Goal: Navigation & Orientation: Go to known website

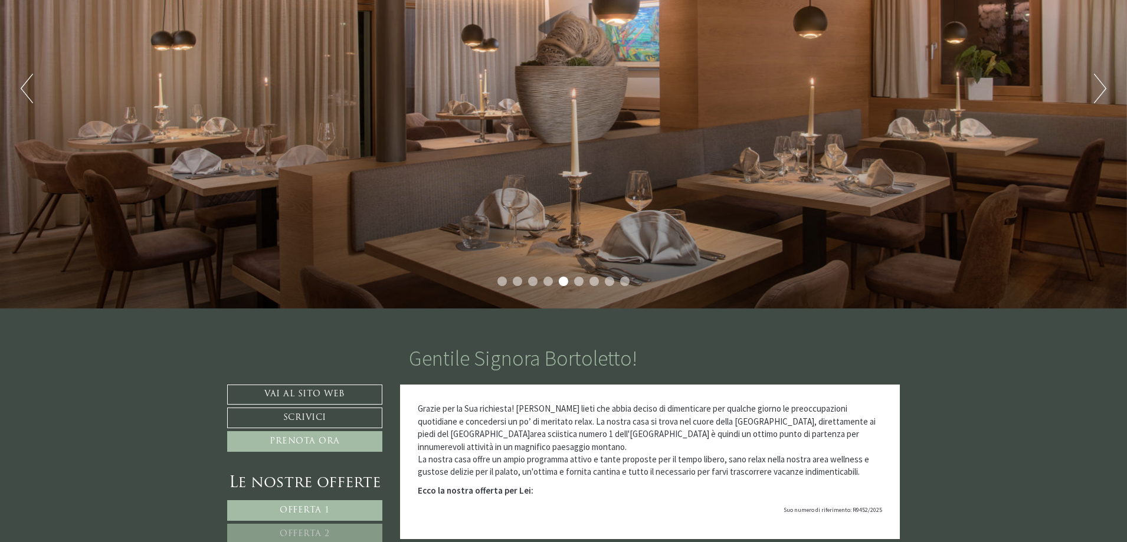
scroll to position [177, 0]
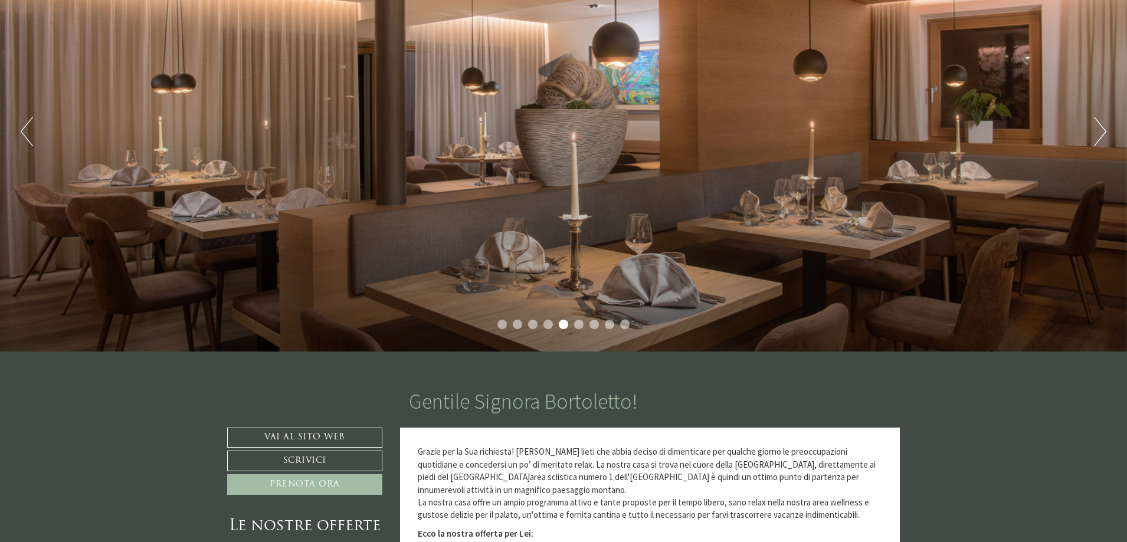
click at [1095, 127] on button "Next" at bounding box center [1100, 132] width 12 height 30
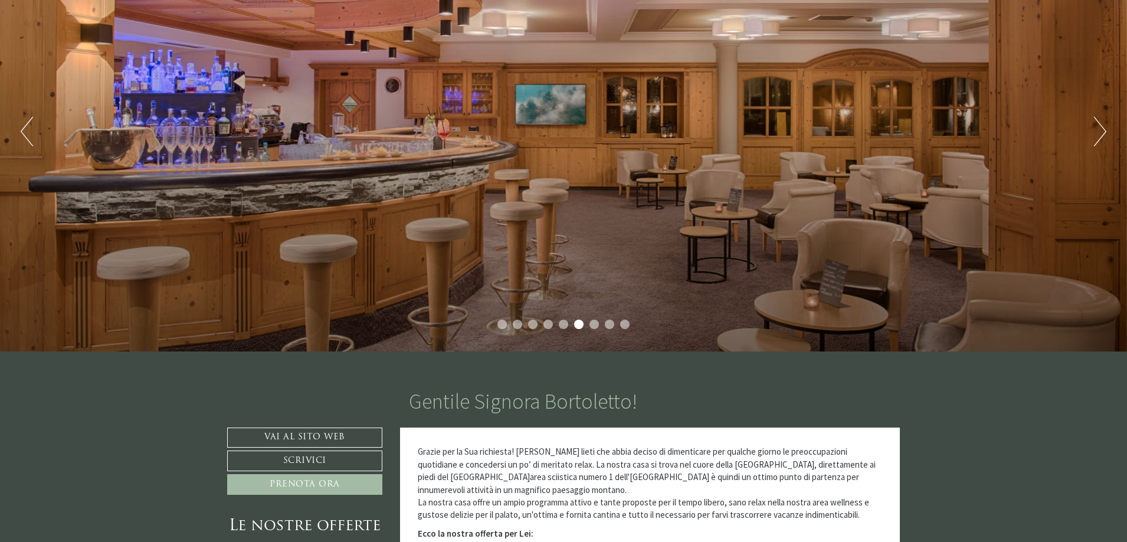
click at [1095, 127] on button "Next" at bounding box center [1100, 132] width 12 height 30
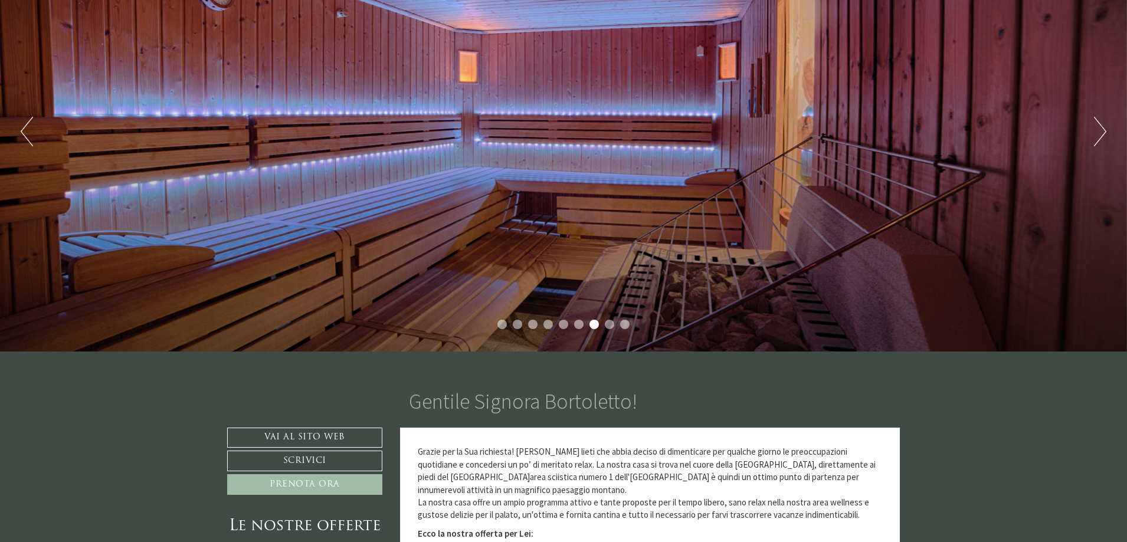
click at [1095, 127] on button "Next" at bounding box center [1100, 132] width 12 height 30
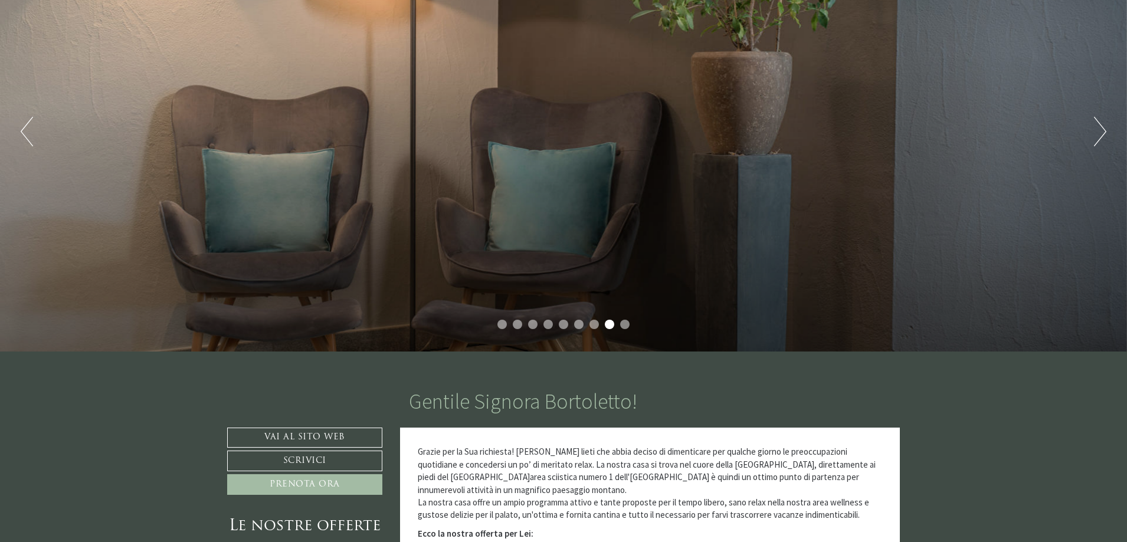
click at [1095, 127] on button "Next" at bounding box center [1100, 132] width 12 height 30
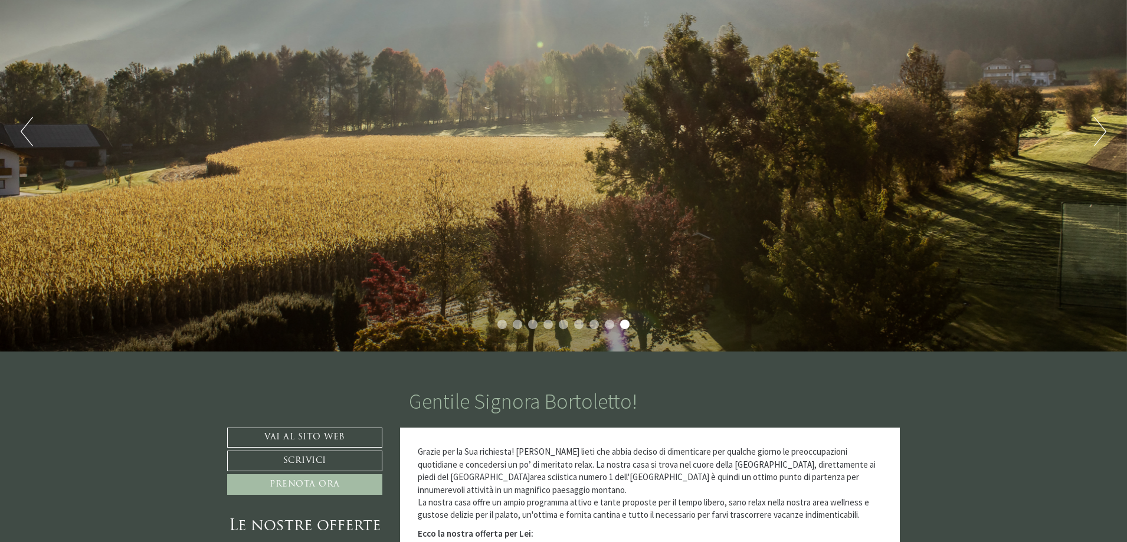
click at [1095, 127] on button "Next" at bounding box center [1100, 132] width 12 height 30
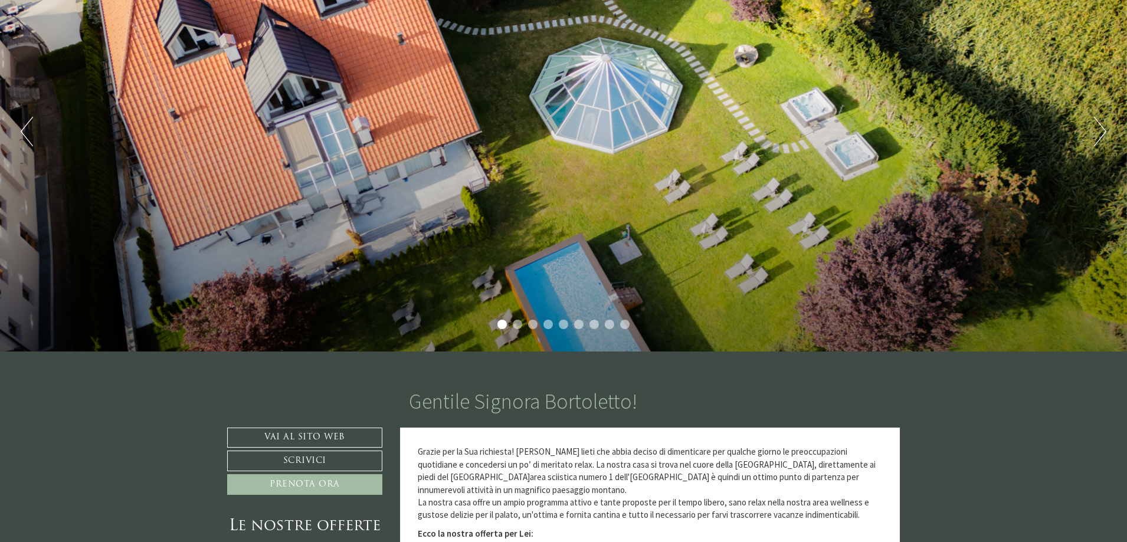
click at [1095, 127] on button "Next" at bounding box center [1100, 132] width 12 height 30
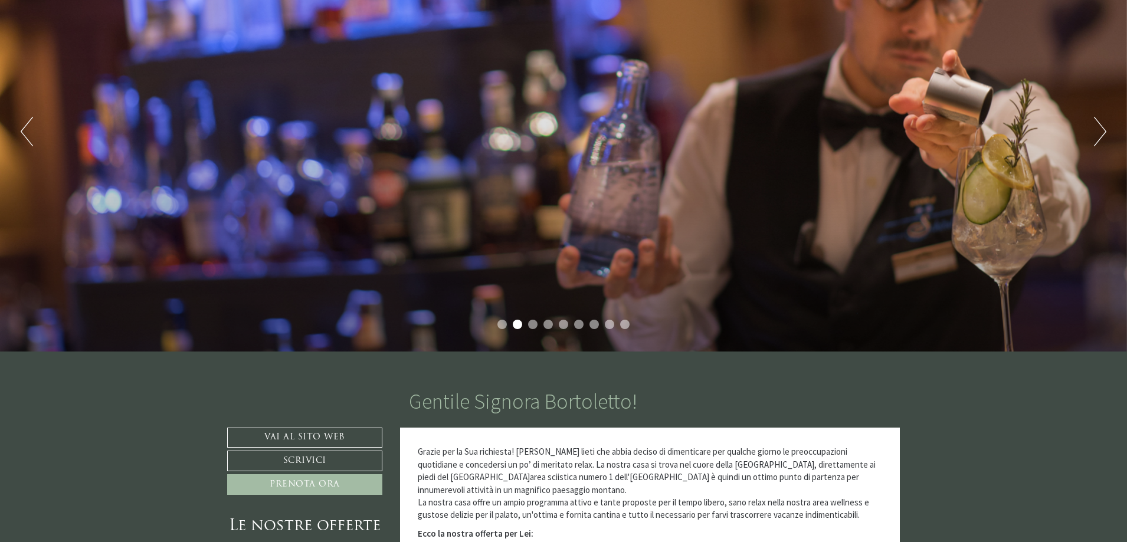
click at [1095, 127] on button "Next" at bounding box center [1100, 132] width 12 height 30
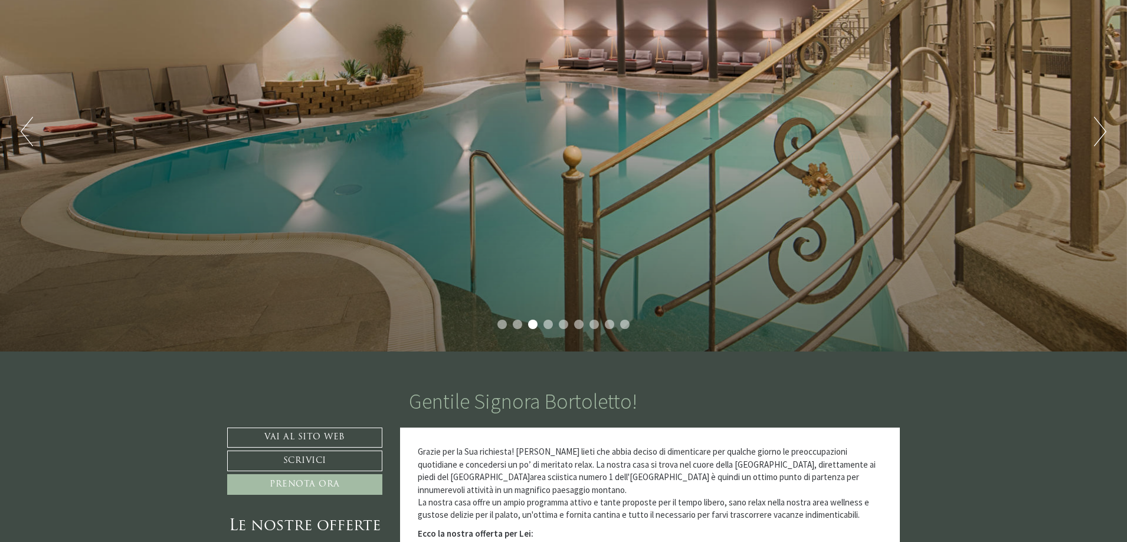
click at [1095, 127] on button "Next" at bounding box center [1100, 132] width 12 height 30
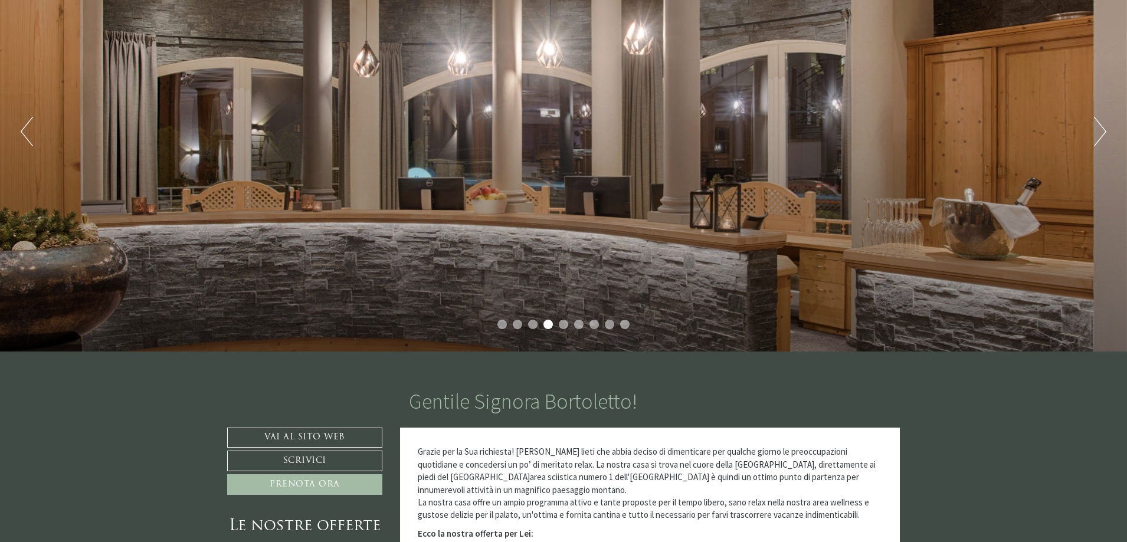
click at [1095, 127] on button "Next" at bounding box center [1100, 132] width 12 height 30
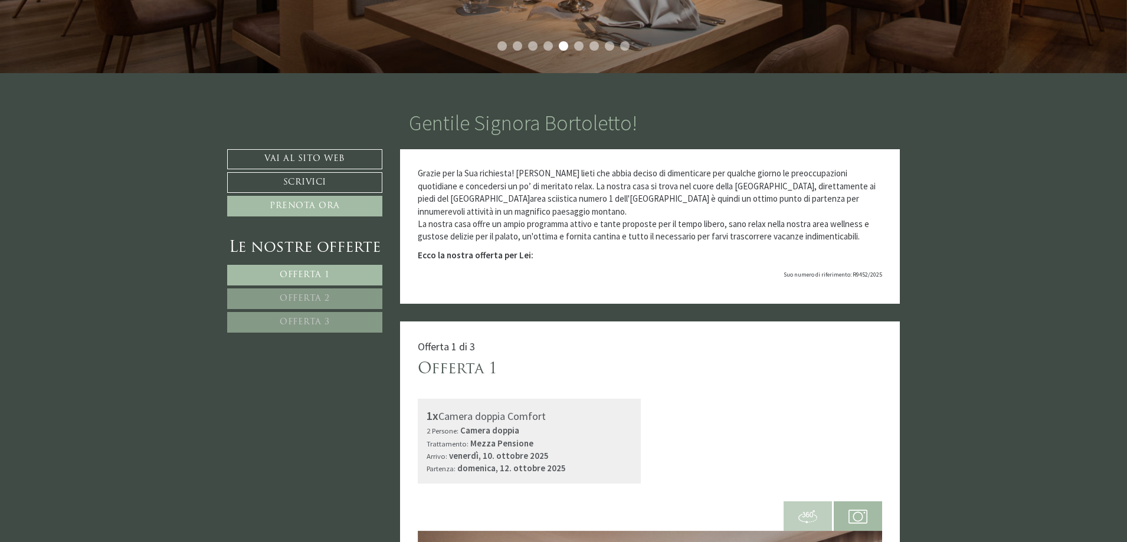
scroll to position [472, 0]
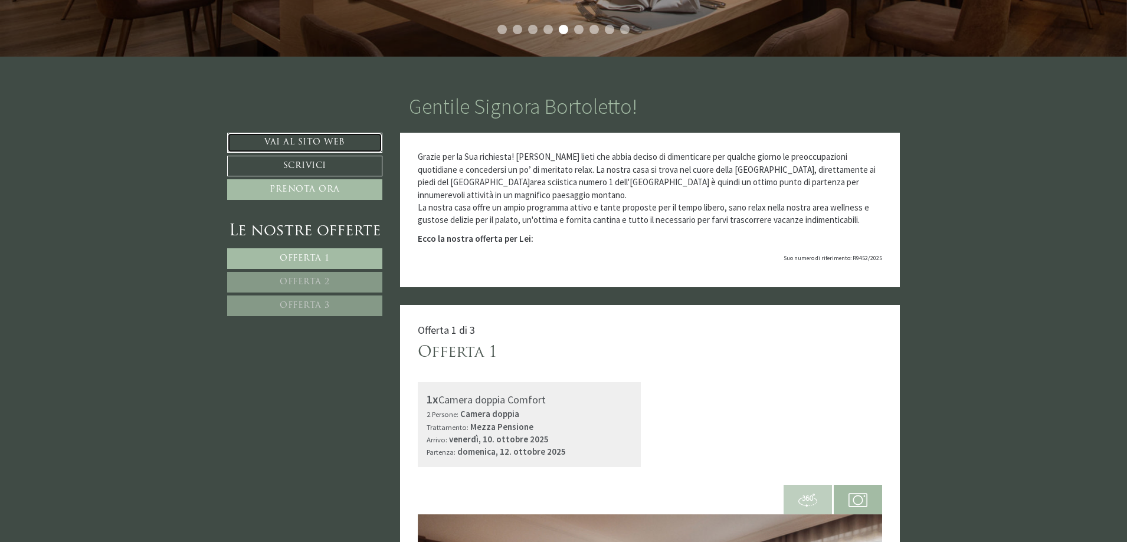
click at [331, 146] on link "Vai al sito web" at bounding box center [304, 143] width 155 height 20
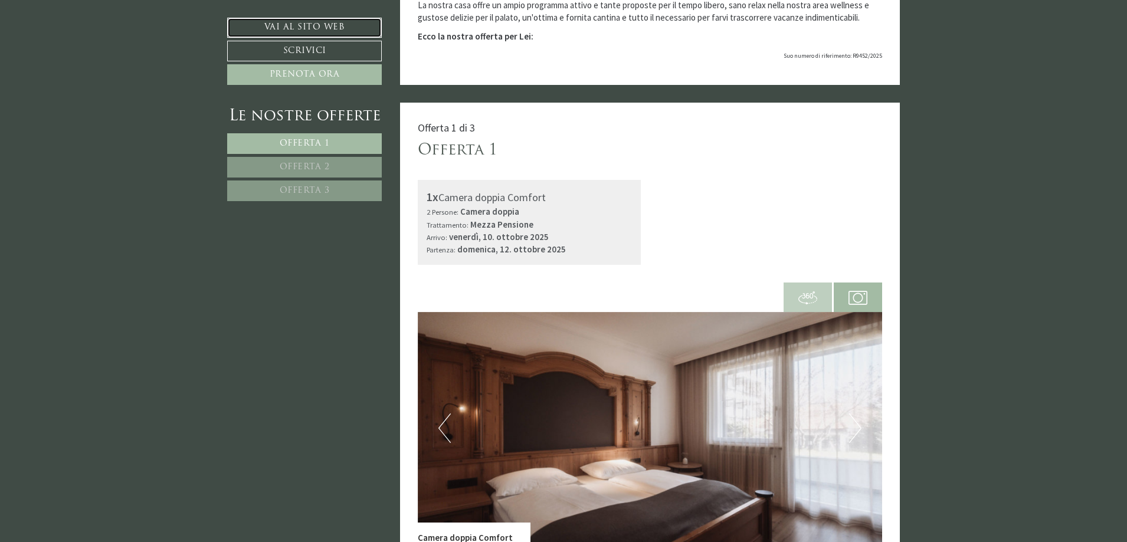
scroll to position [708, 0]
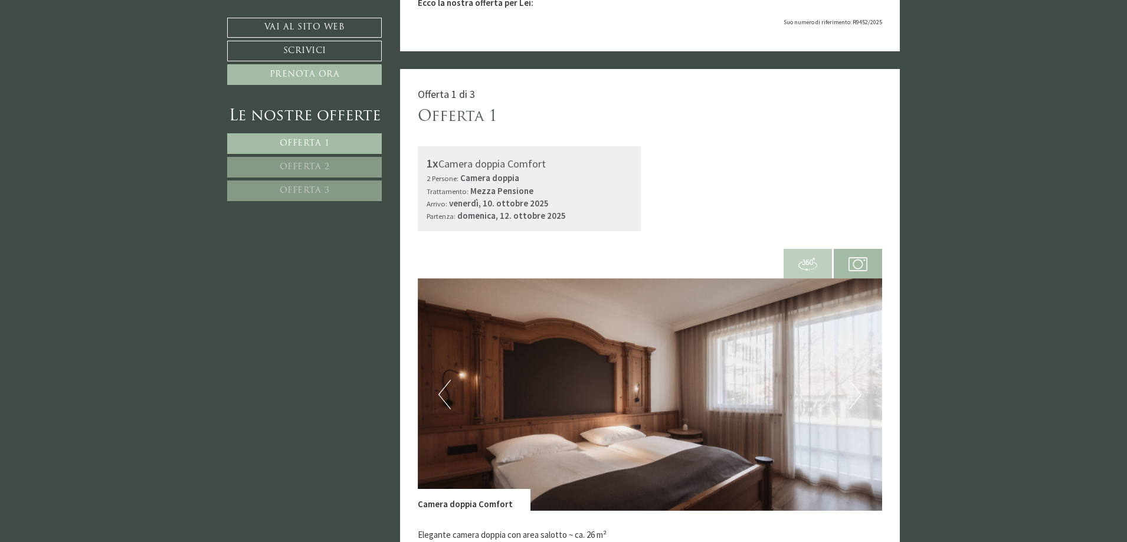
click at [801, 266] on img at bounding box center [807, 264] width 19 height 19
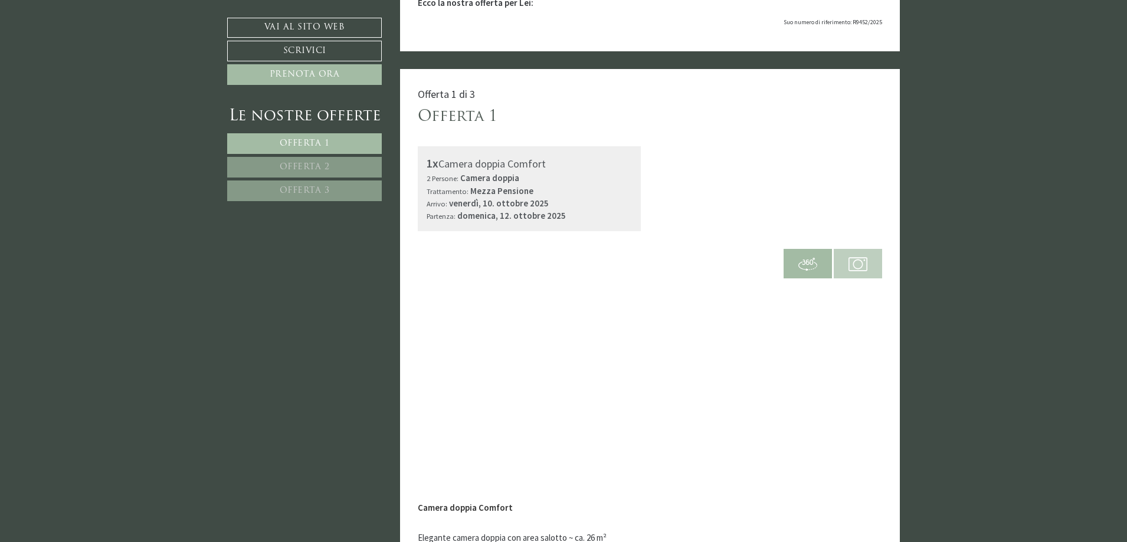
click at [861, 264] on img at bounding box center [857, 264] width 19 height 19
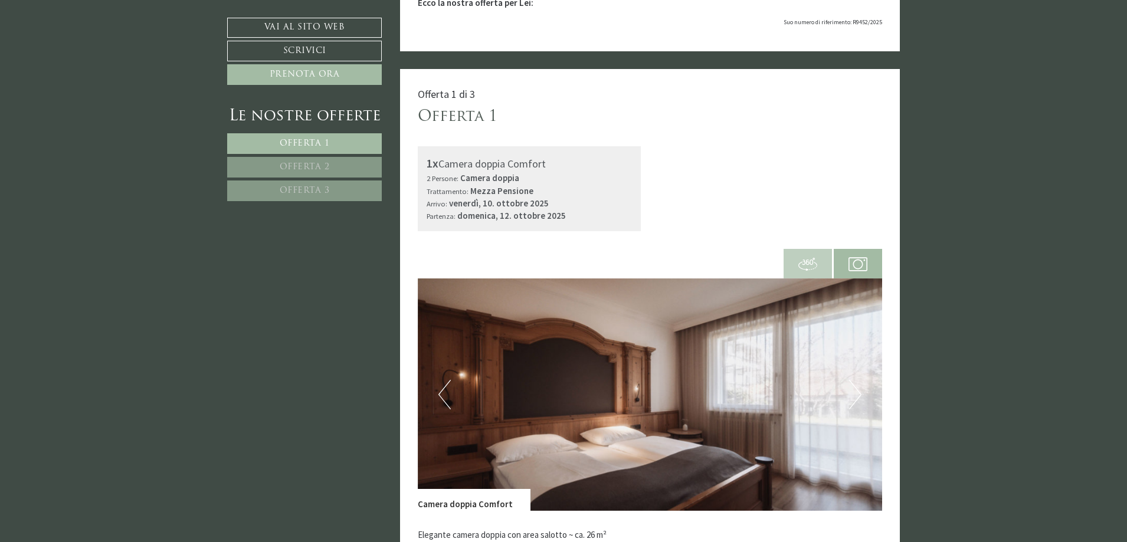
click at [850, 396] on button "Next" at bounding box center [855, 395] width 12 height 30
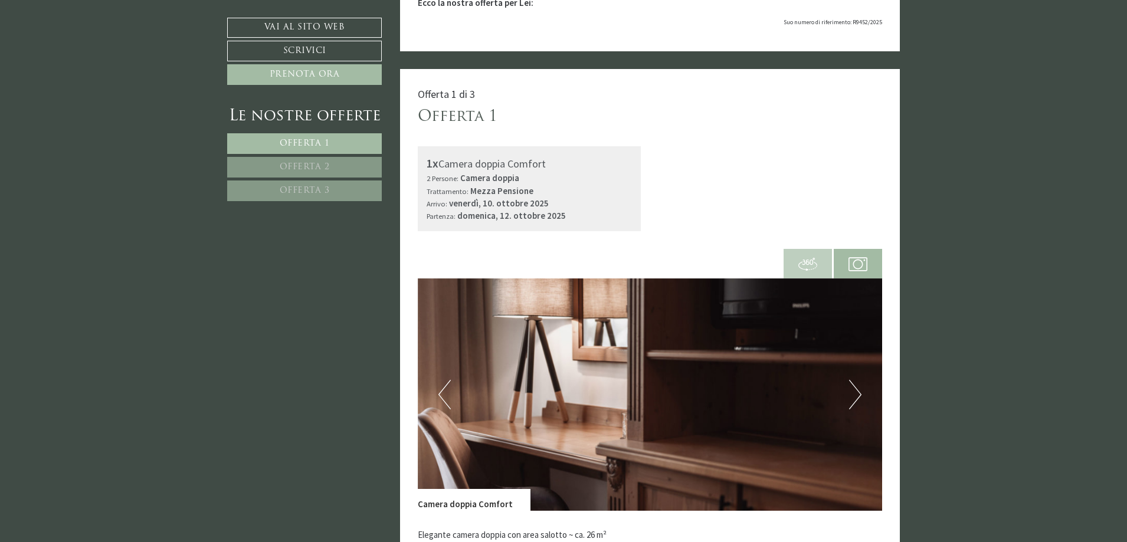
click at [850, 396] on button "Next" at bounding box center [855, 395] width 12 height 30
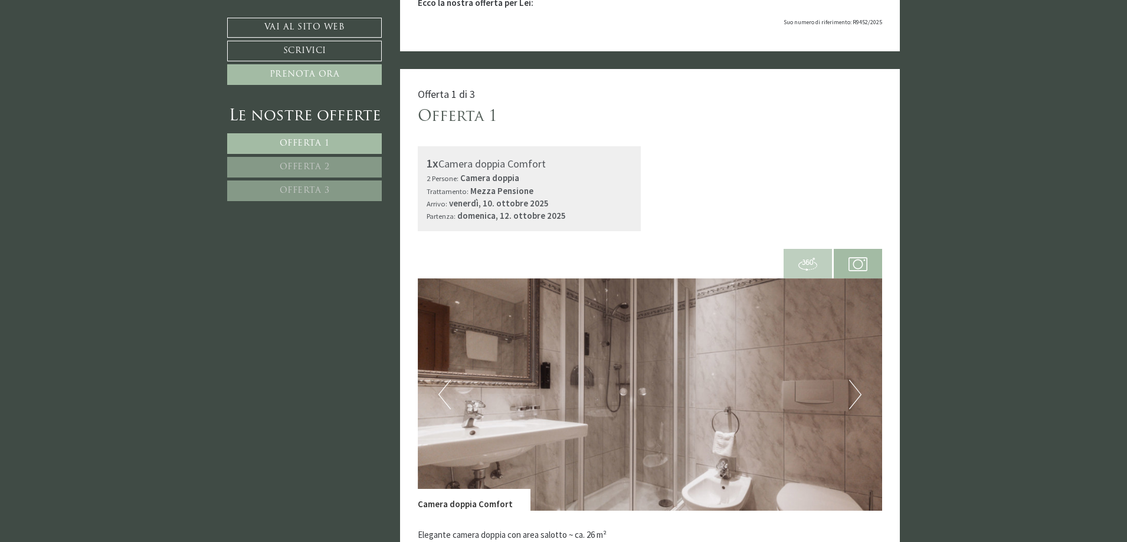
click at [850, 396] on button "Next" at bounding box center [855, 395] width 12 height 30
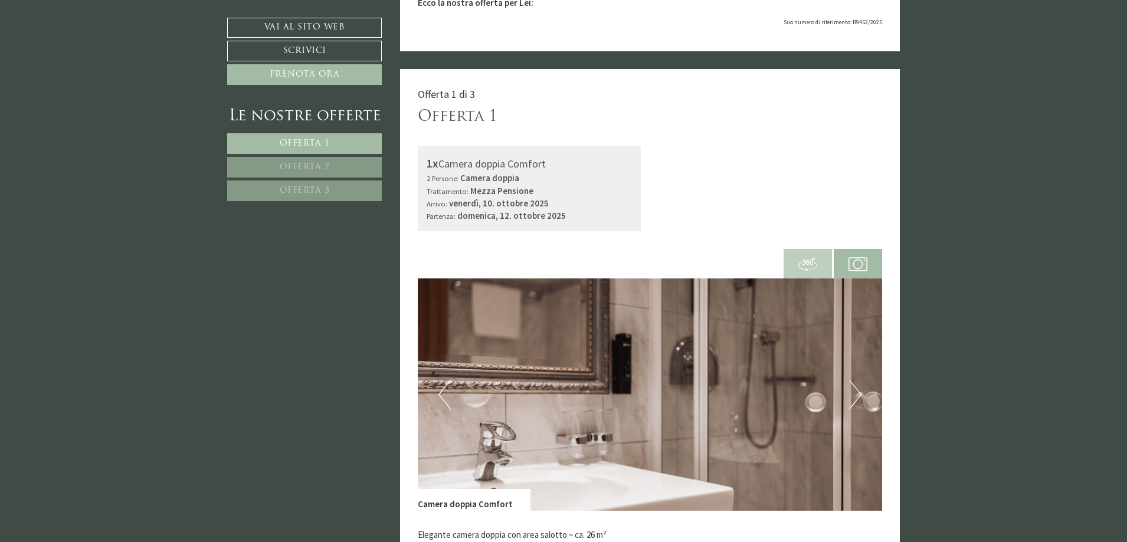
click at [850, 396] on button "Next" at bounding box center [855, 395] width 12 height 30
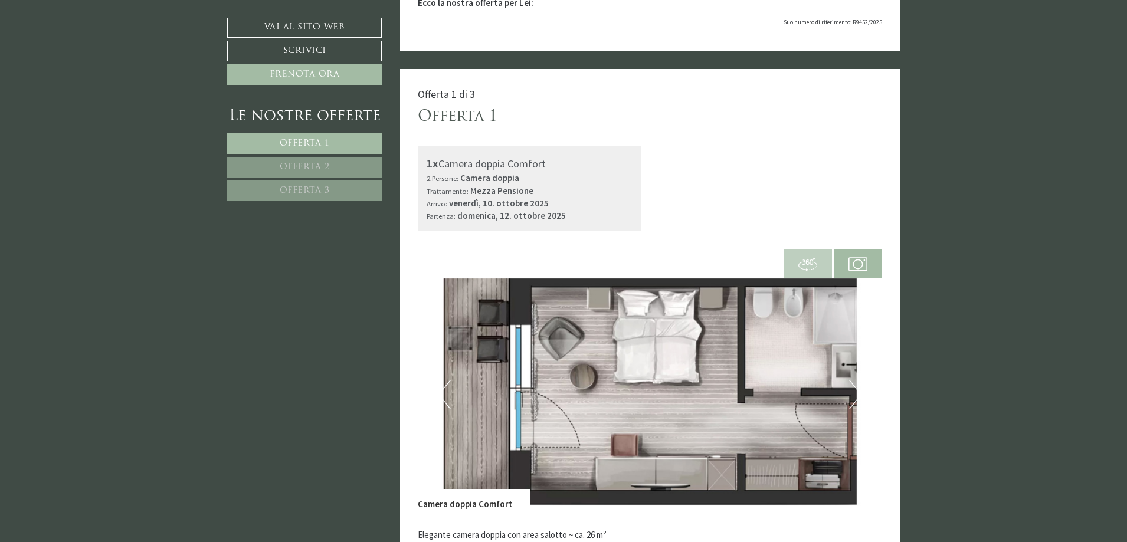
click at [850, 396] on button "Next" at bounding box center [855, 395] width 12 height 30
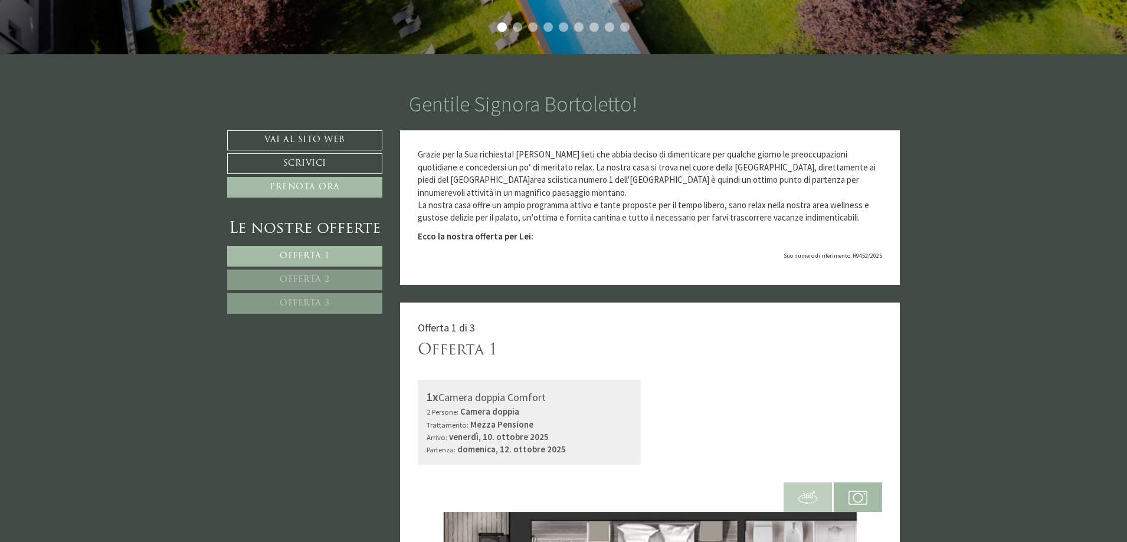
scroll to position [472, 0]
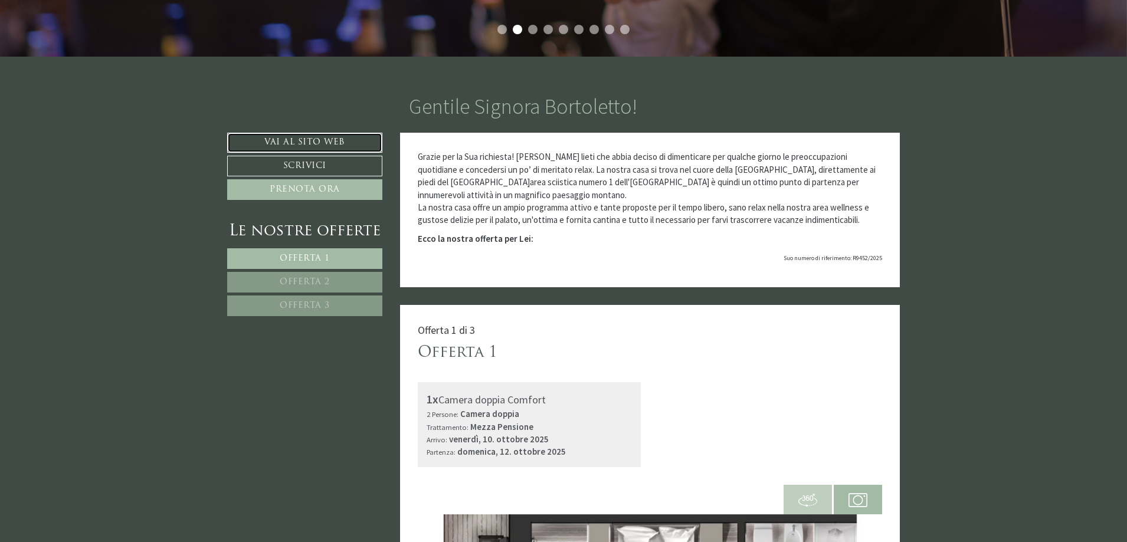
click at [326, 137] on link "Vai al sito web" at bounding box center [304, 143] width 155 height 20
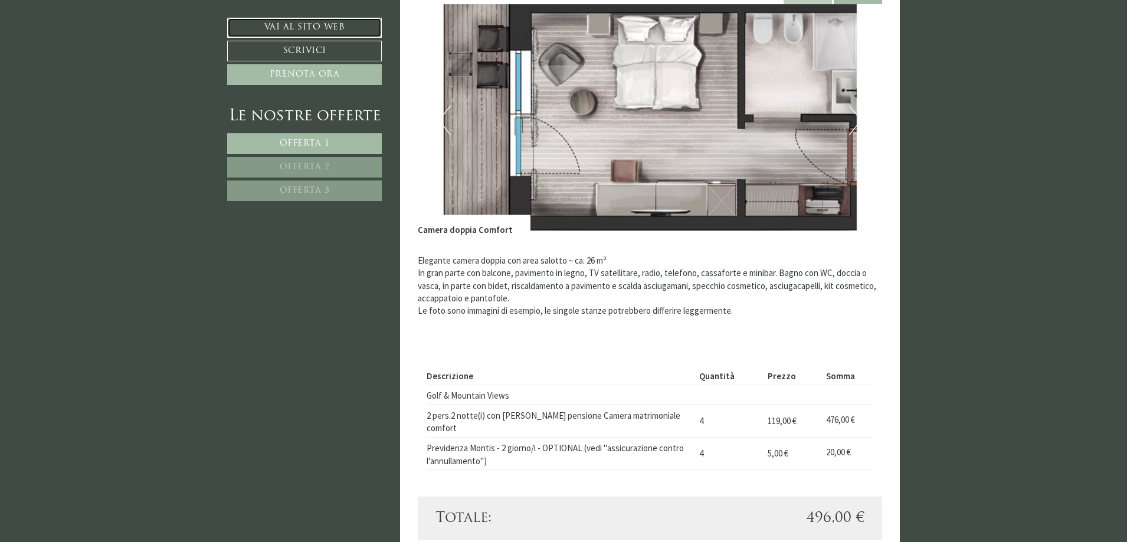
scroll to position [1003, 0]
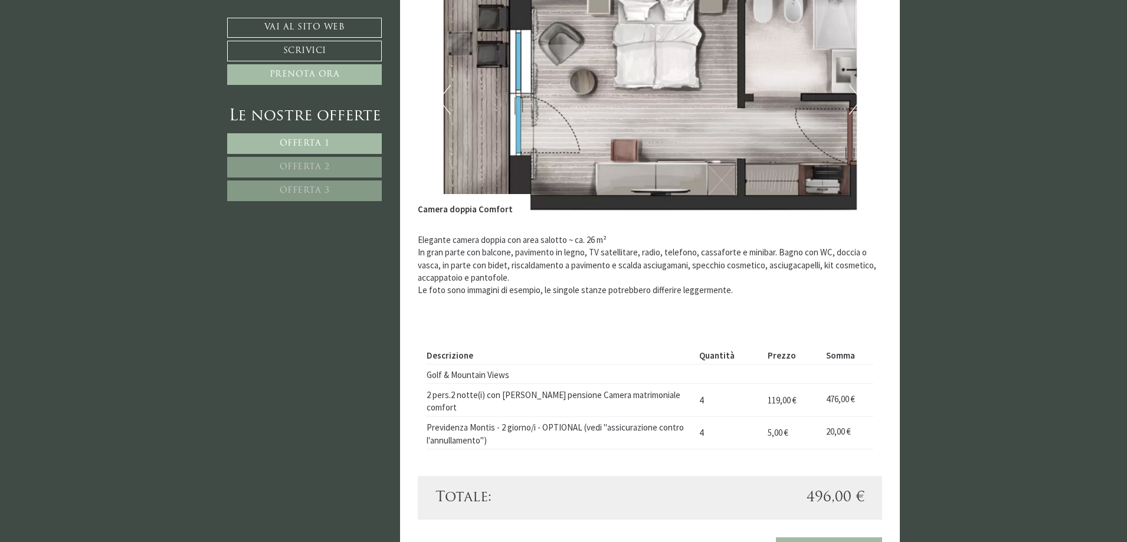
click at [854, 94] on button "Next" at bounding box center [855, 100] width 12 height 30
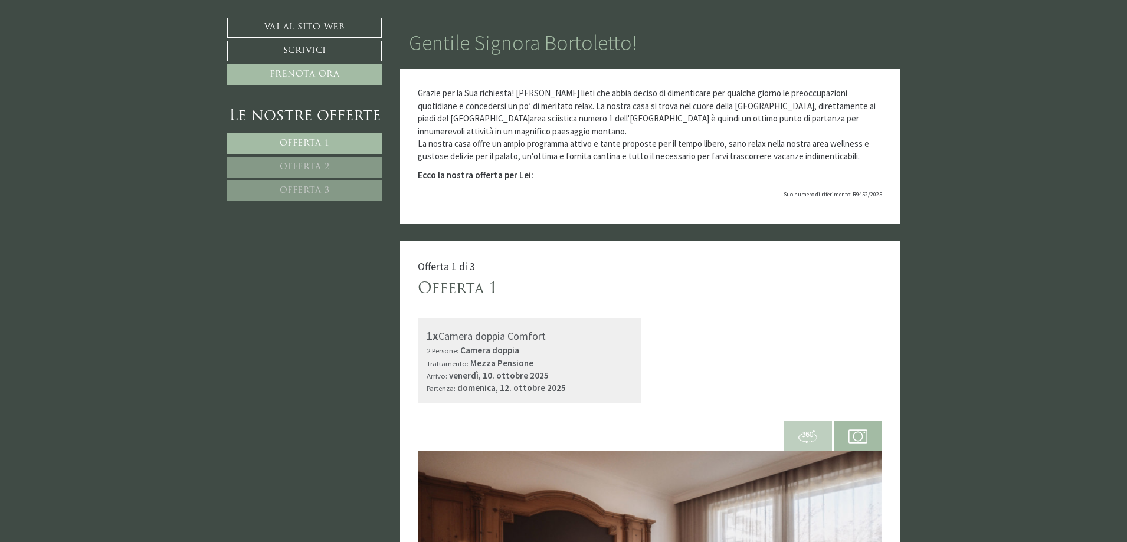
scroll to position [531, 0]
